Goal: Information Seeking & Learning: Learn about a topic

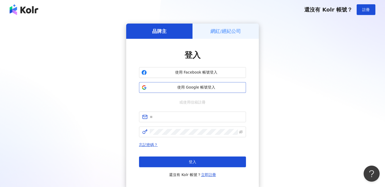
click at [222, 88] on span "使用 Google 帳號登入" at bounding box center [196, 87] width 95 height 5
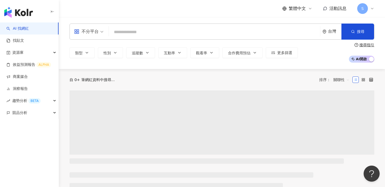
click at [194, 29] on input "search" at bounding box center [214, 32] width 207 height 10
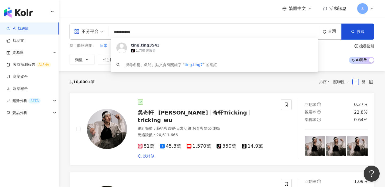
type input "**********"
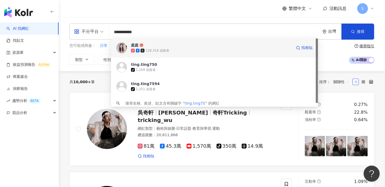
click at [179, 45] on span "庭庭" at bounding box center [211, 45] width 161 height 5
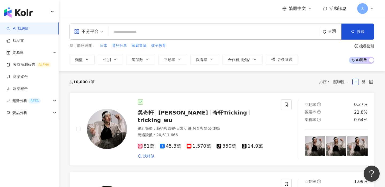
click at [245, 14] on div "繁體中文 活動訊息 S" at bounding box center [222, 8] width 305 height 17
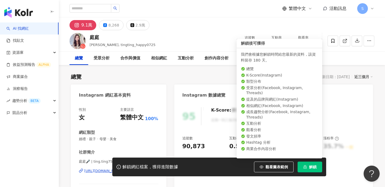
click at [306, 167] on icon "lock" at bounding box center [305, 166] width 3 height 3
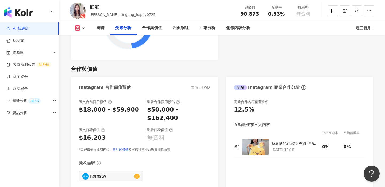
scroll to position [721, 0]
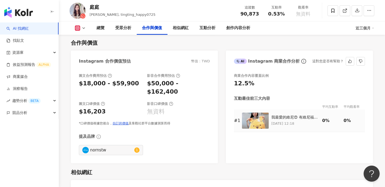
click at [287, 123] on p "2025/7/24 12:18" at bounding box center [296, 124] width 48 height 6
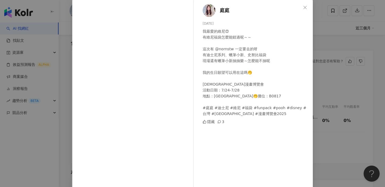
scroll to position [27, 0]
click at [334, 79] on div "庭庭 2025/7/24 我最愛的維尼😍 有維尼福袋怎麼能錯過呢～～ 這次有 @nornstw 一定要去的呀 有迪士尼系列、蠟筆小新、史努比福袋 現場還有蠟筆…" at bounding box center [192, 93] width 385 height 187
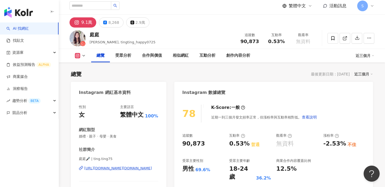
scroll to position [0, 0]
